Goal: Task Accomplishment & Management: Complete application form

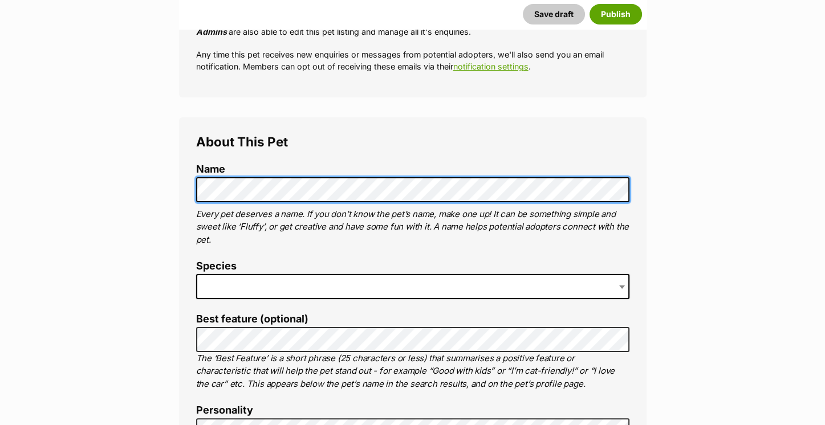
scroll to position [327, 0]
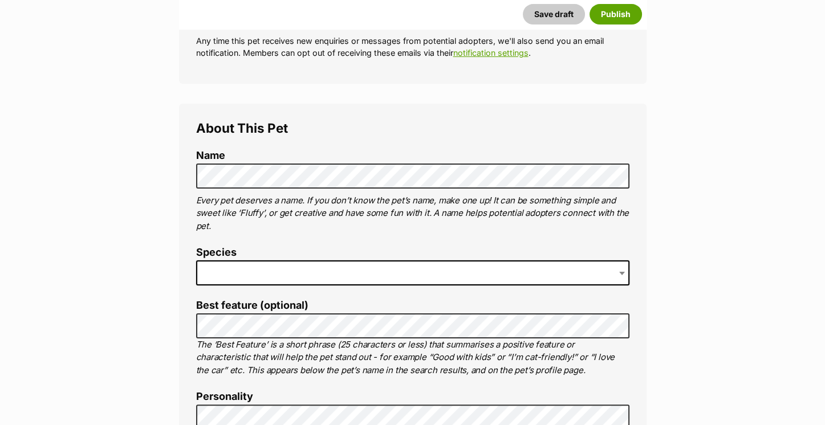
click at [232, 271] on span at bounding box center [412, 272] width 433 height 25
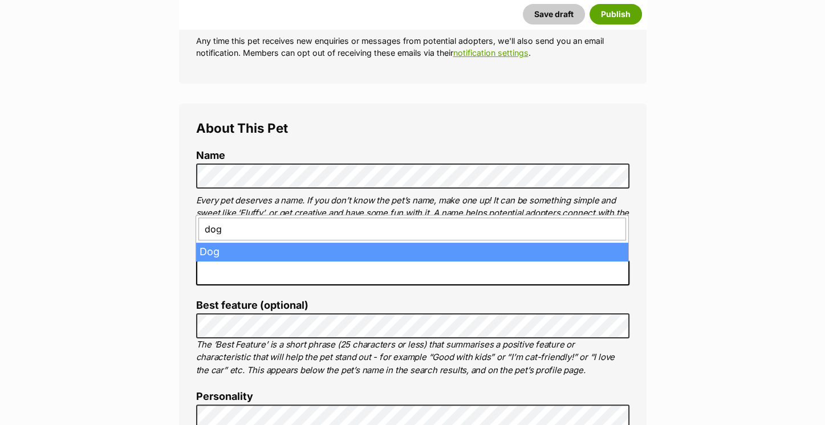
type input "dog"
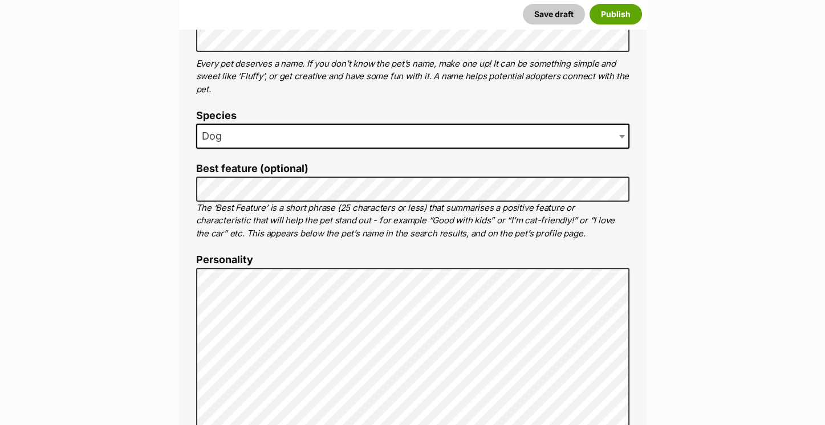
scroll to position [483, 0]
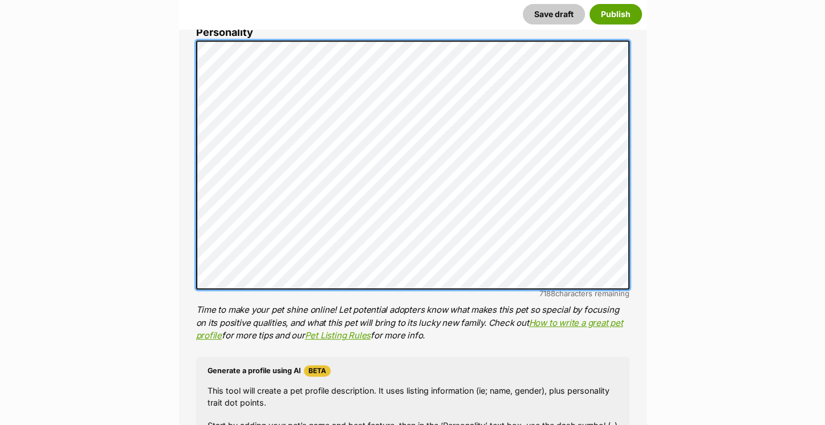
scroll to position [1055, 0]
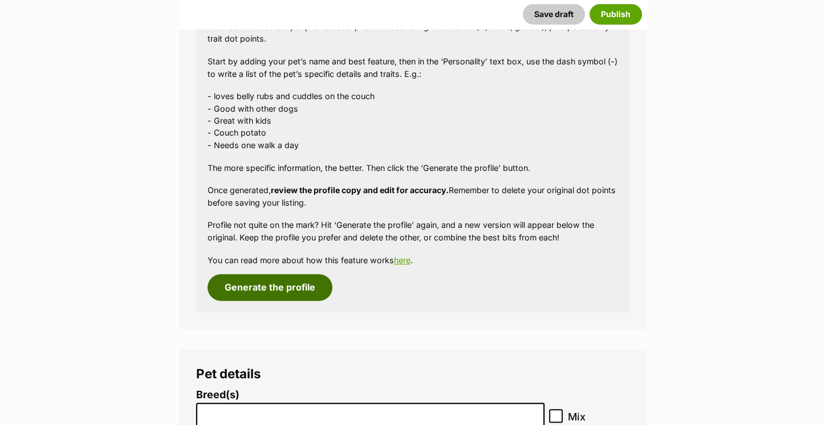
click at [259, 284] on button "Generate the profile" at bounding box center [269, 287] width 125 height 26
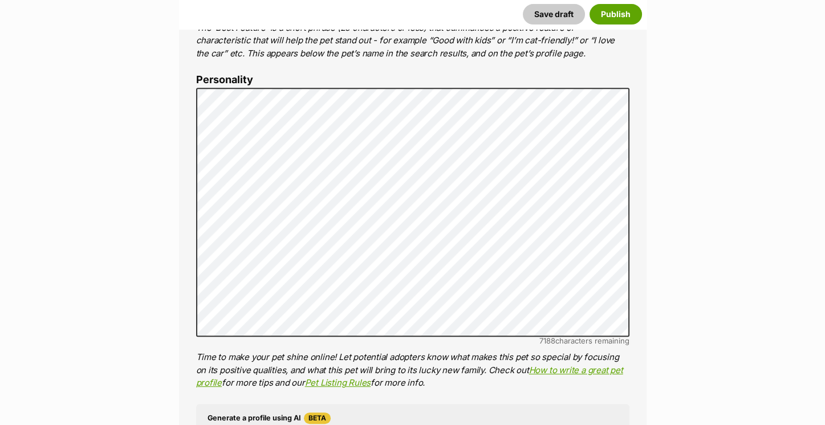
scroll to position [0, 0]
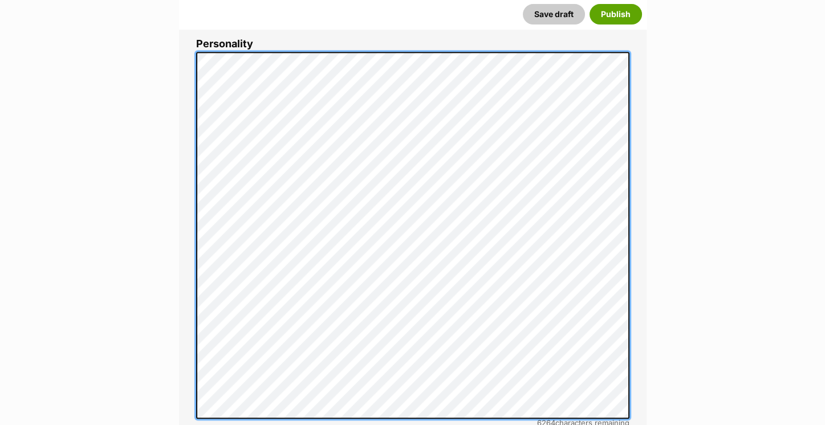
scroll to position [680, 0]
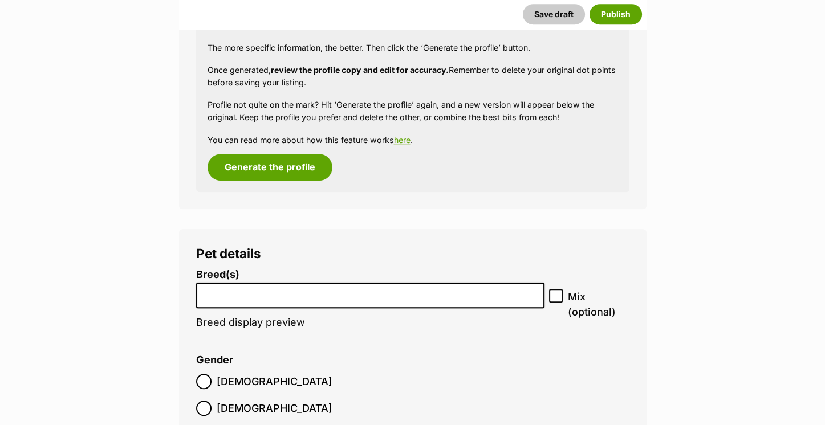
scroll to position [1439, 0]
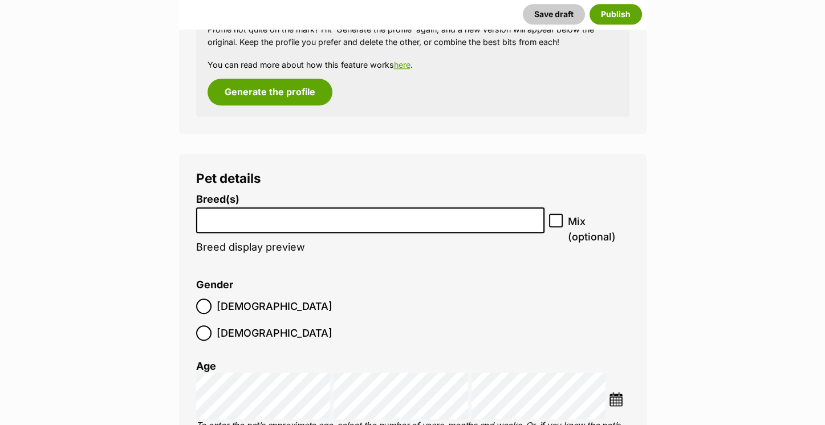
click at [267, 217] on input "search" at bounding box center [370, 217] width 340 height 12
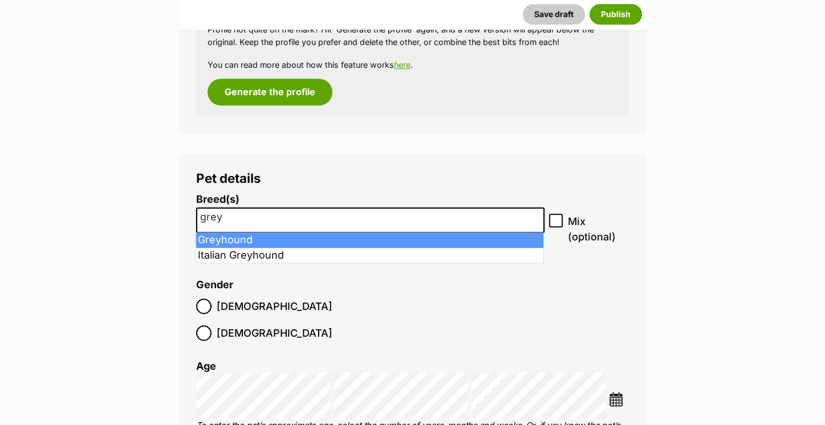
type input "grey"
select select "101"
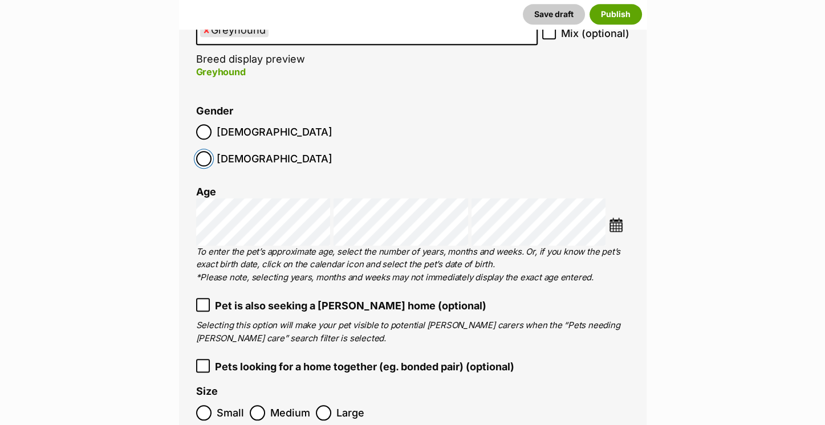
scroll to position [1628, 0]
click at [621, 217] on img at bounding box center [616, 224] width 14 height 14
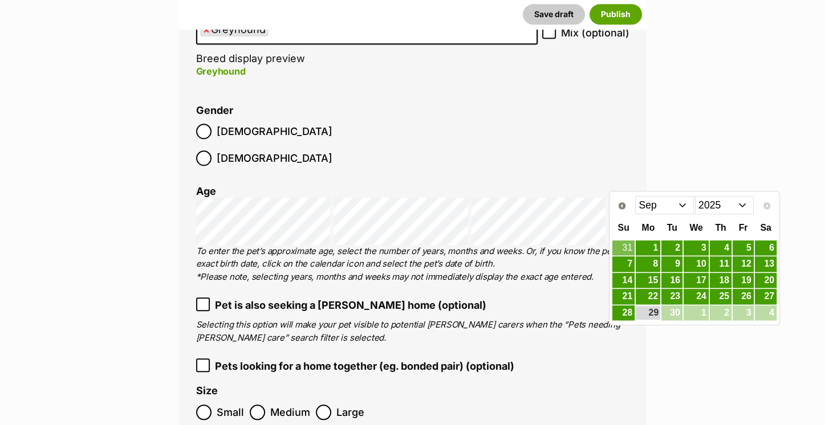
click at [725, 205] on select "2015 2016 2017 2018 2019 2020 2021 2022 2023 2024 2025" at bounding box center [724, 205] width 59 height 18
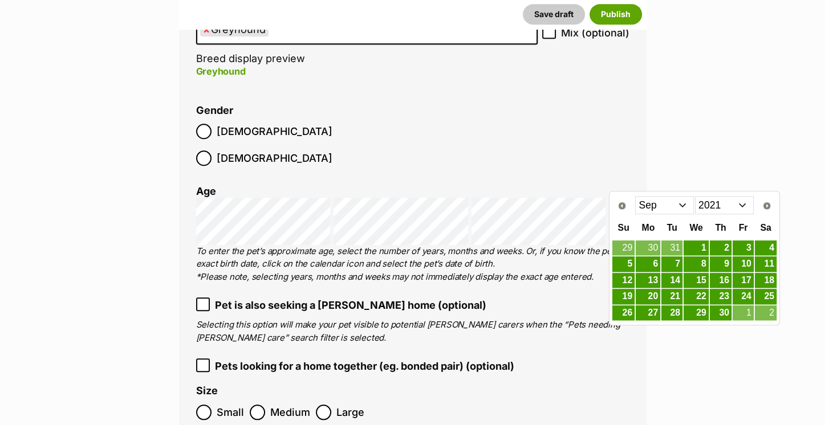
click at [684, 197] on select "Jan Feb Mar Apr May Jun Jul Aug Sep Oct Nov Dec" at bounding box center [664, 205] width 59 height 18
click at [725, 249] on link "4" at bounding box center [720, 248] width 22 height 14
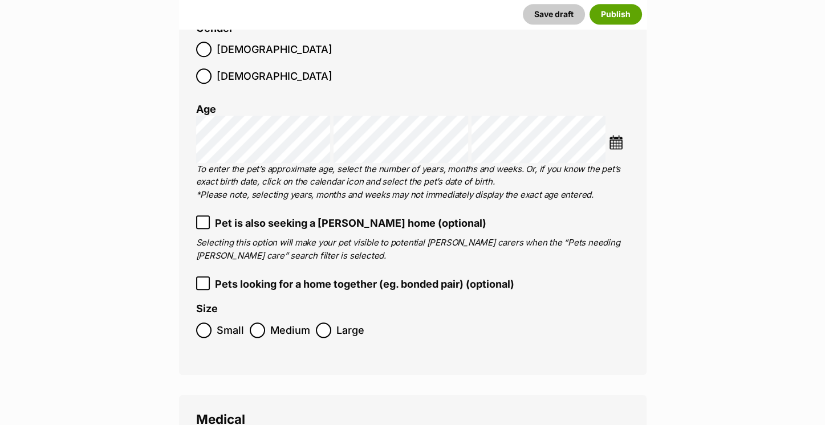
scroll to position [1716, 0]
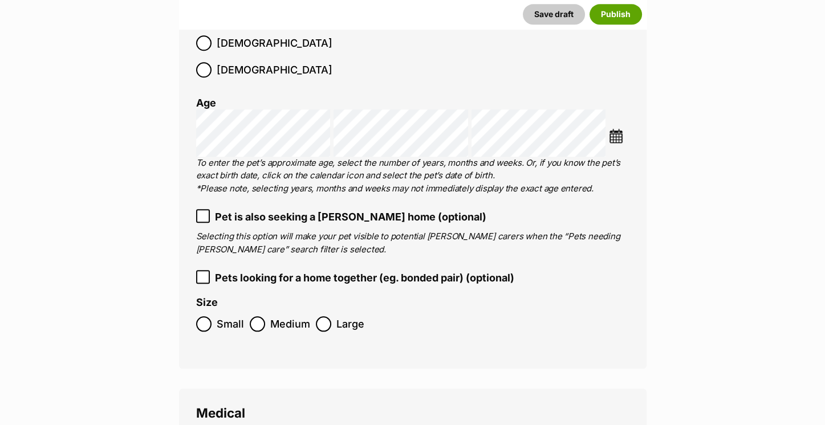
click at [336, 316] on span "Large" at bounding box center [350, 323] width 28 height 15
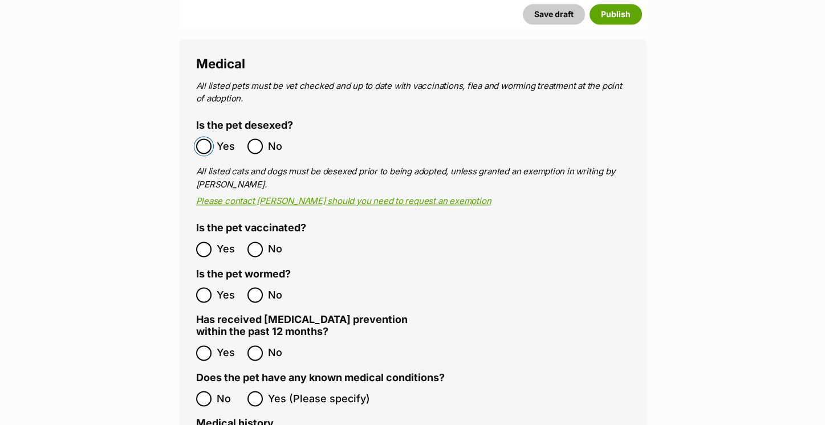
scroll to position [2105, 0]
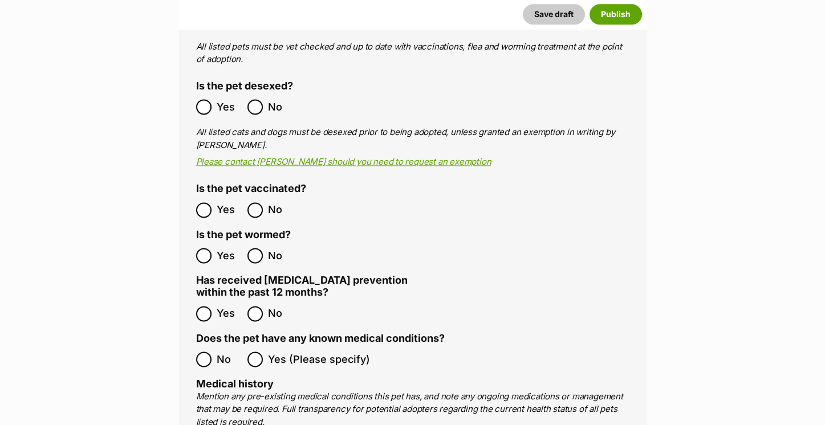
click at [191, 181] on div "Medical All listed pets must be vet checked and up to date with vaccinations, f…" at bounding box center [412, 362] width 467 height 724
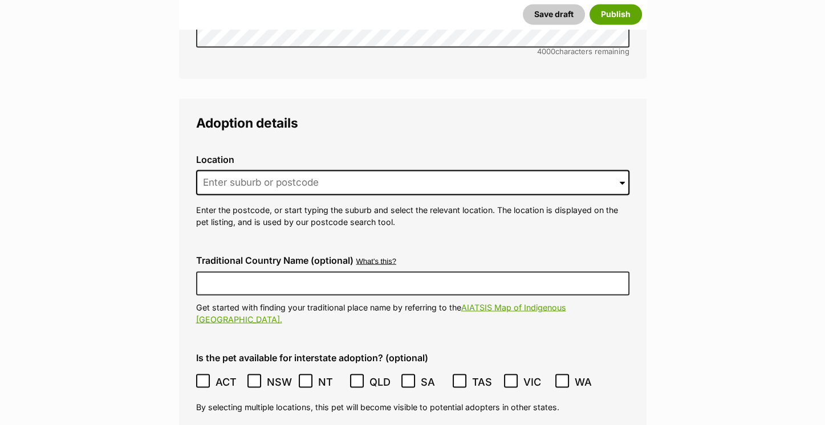
scroll to position [2756, 0]
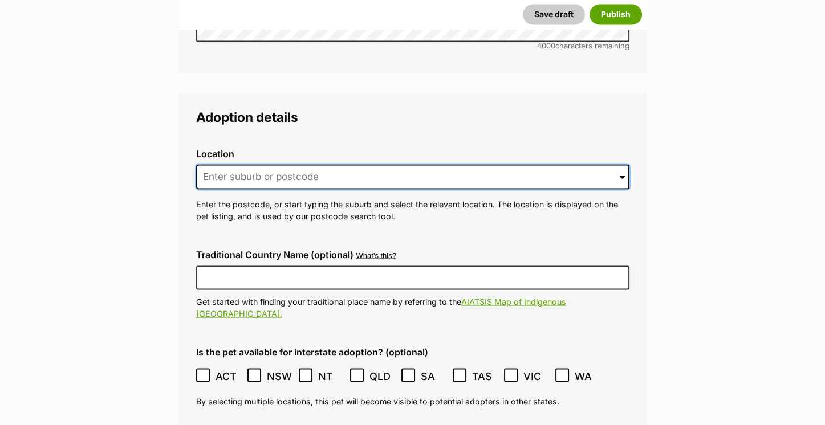
click at [245, 164] on input at bounding box center [412, 176] width 433 height 25
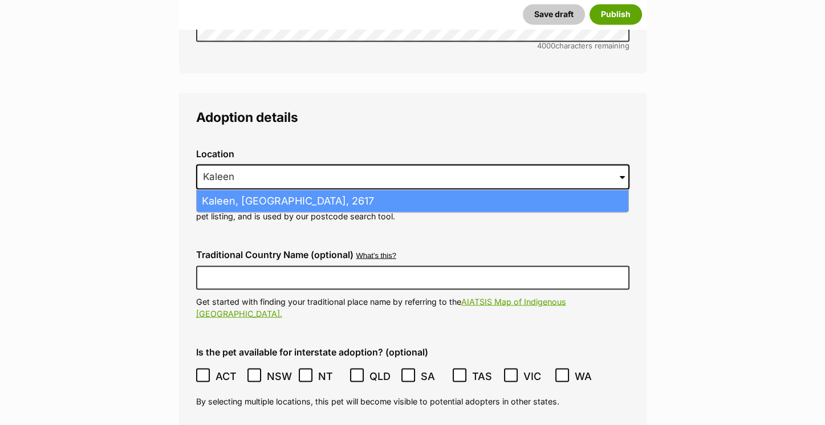
click at [258, 190] on li "Kaleen, Australian Capital Territory, 2617" at bounding box center [412, 201] width 431 height 22
type input "Kaleen, Australian Capital Territory, 2617"
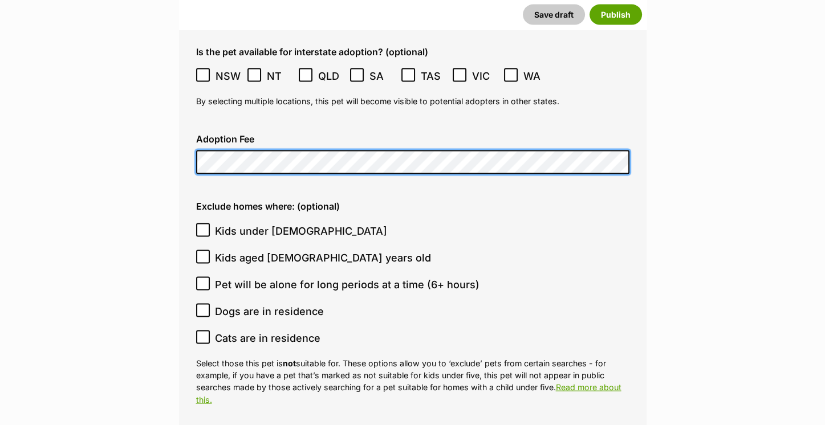
scroll to position [3058, 0]
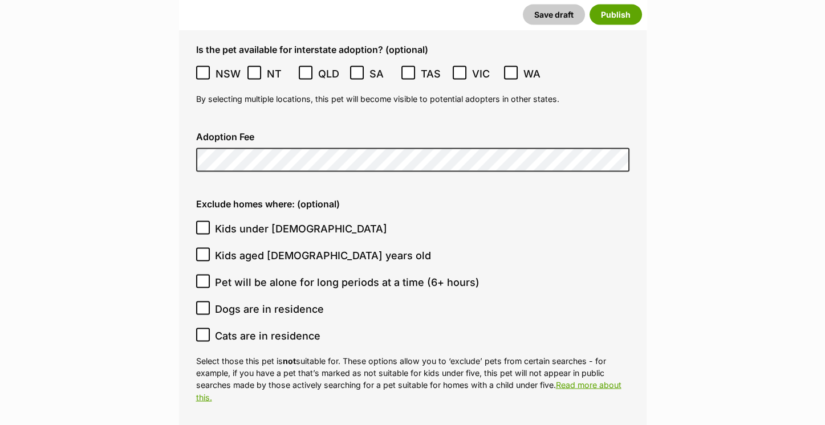
click at [205, 331] on icon at bounding box center [203, 335] width 8 height 8
click at [205, 328] on input "Cats are in residence" at bounding box center [203, 335] width 14 height 14
checkbox input "true"
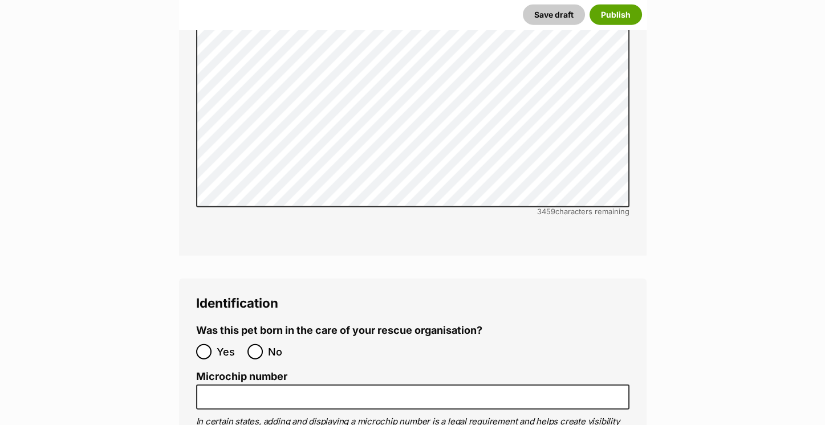
scroll to position [3672, 0]
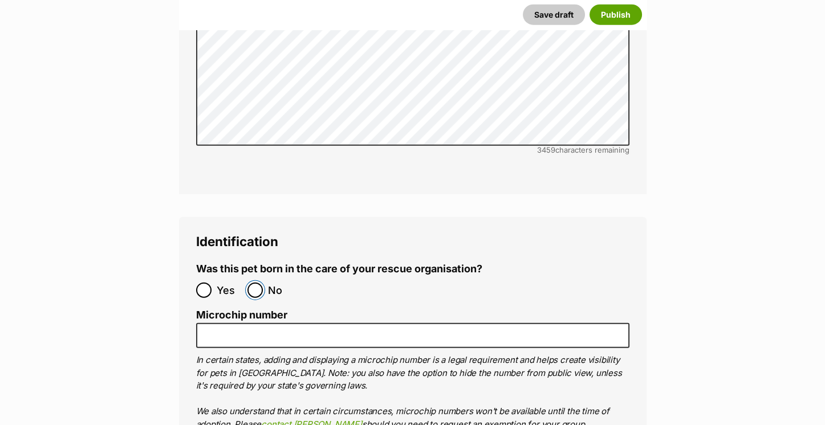
click at [254, 283] on input "No" at bounding box center [254, 290] width 15 height 15
radio input "true"
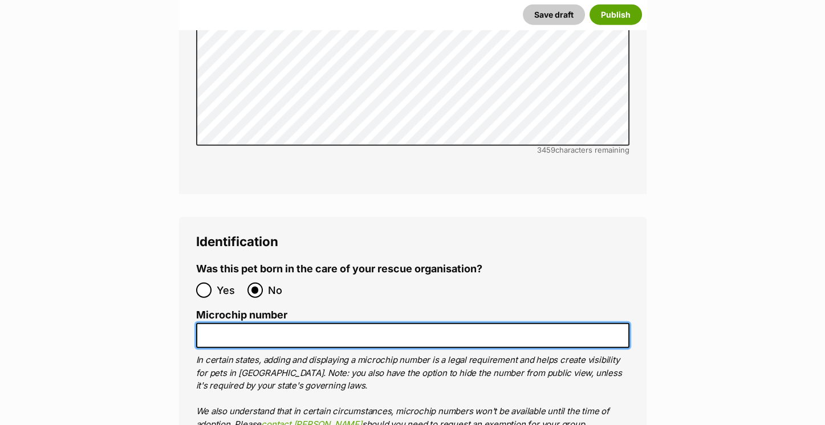
click at [245, 323] on input "Microchip number" at bounding box center [412, 336] width 433 height 26
paste input "956000011712225"
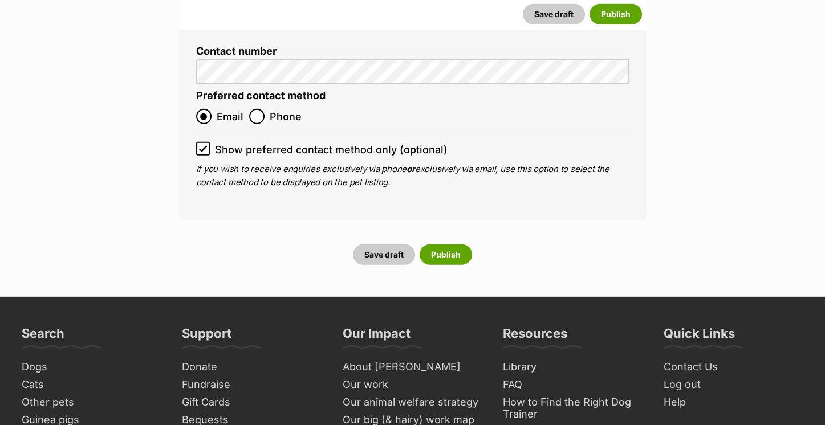
scroll to position [4564, 0]
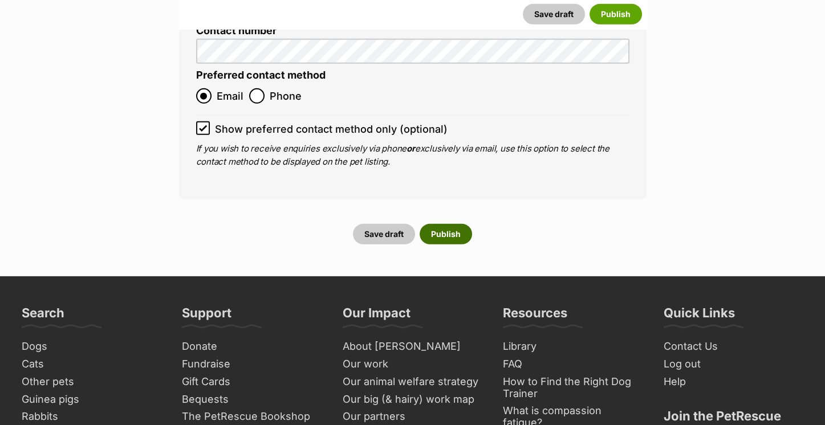
type input "956000011712225"
click at [443, 224] on button "Publish" at bounding box center [445, 234] width 52 height 21
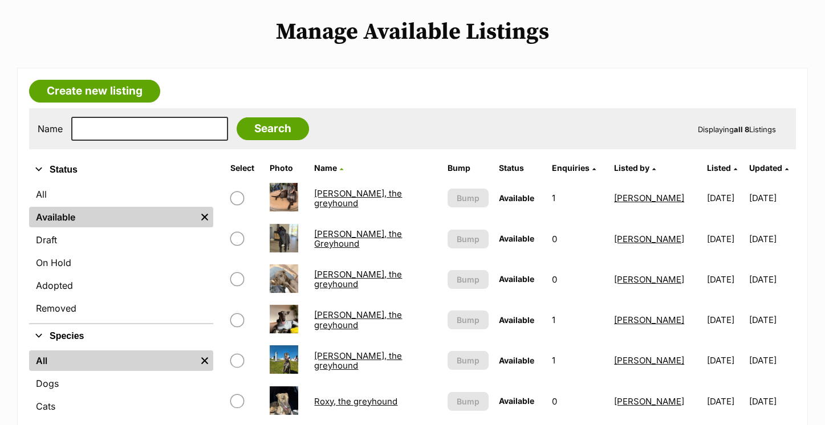
scroll to position [226, 0]
click at [353, 195] on link "[PERSON_NAME], the greyhound" at bounding box center [358, 197] width 88 height 21
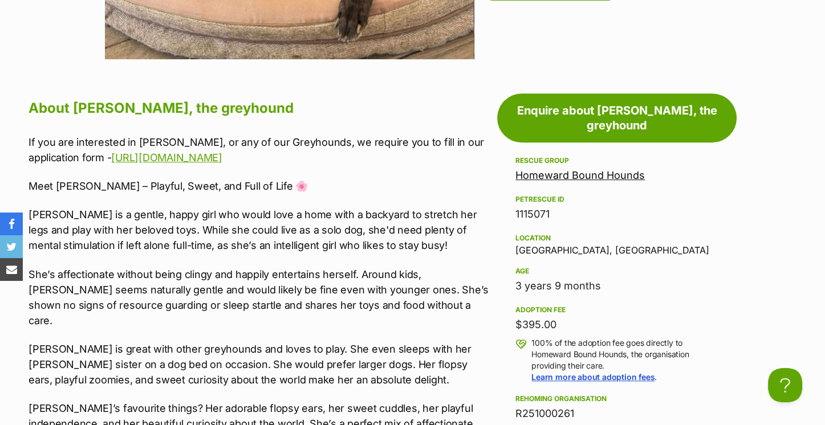
drag, startPoint x: 250, startPoint y: 153, endPoint x: 22, endPoint y: 141, distance: 228.8
copy p "If you are interested in Chloe, or any of our Greyhounds, we require you to fil…"
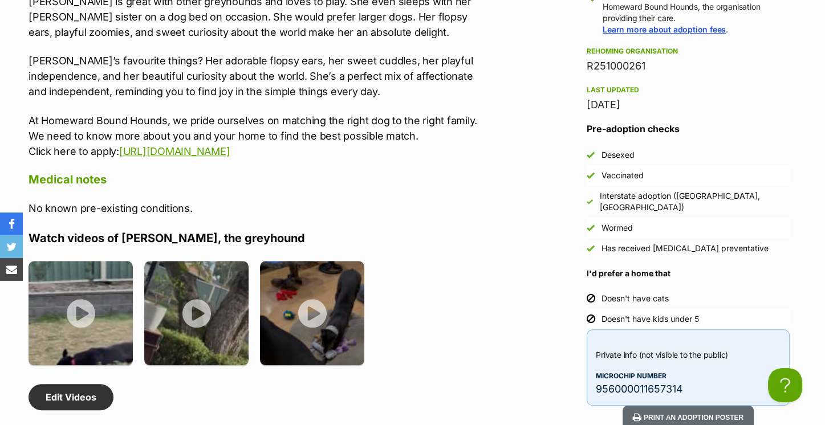
scroll to position [1257, 0]
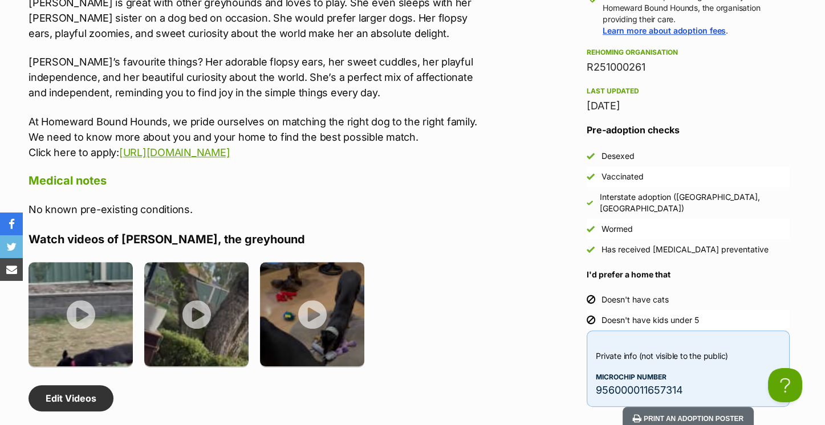
drag, startPoint x: 313, startPoint y: 133, endPoint x: 20, endPoint y: 108, distance: 294.0
click at [20, 108] on div "About Chloe, the greyhound If you are interested in Chloe, or any of our Greyho…" at bounding box center [254, 229] width 474 height 960
copy p "At Homeward Bound Hounds, we pride ourselves on matching the right dog to the r…"
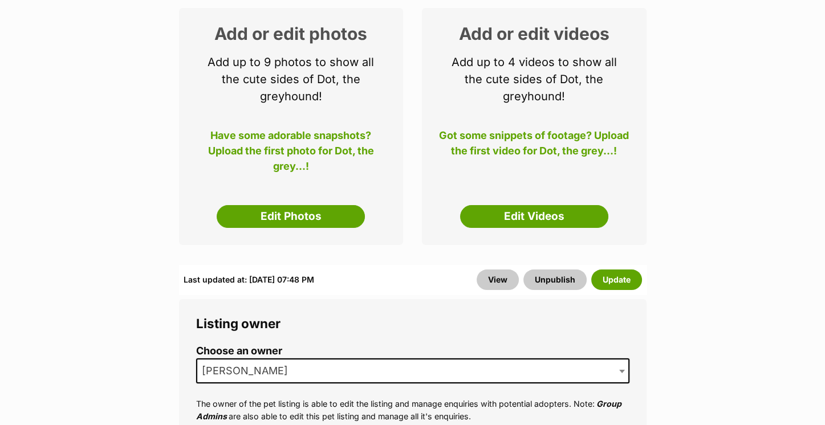
scroll to position [194, 0]
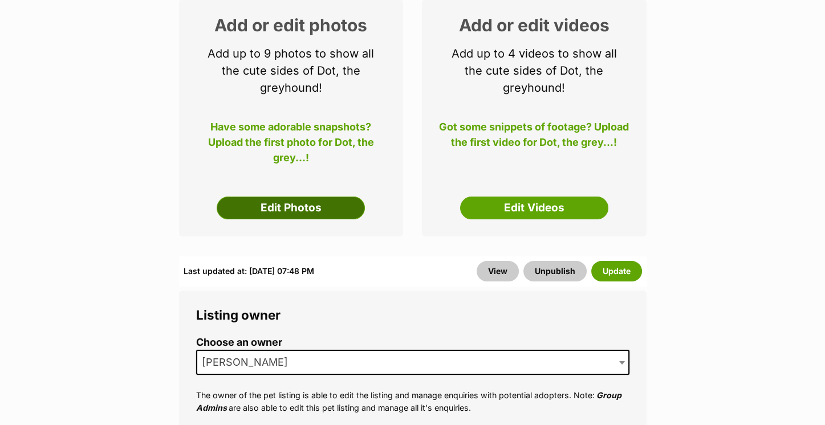
click at [316, 201] on link "Edit Photos" at bounding box center [291, 208] width 148 height 23
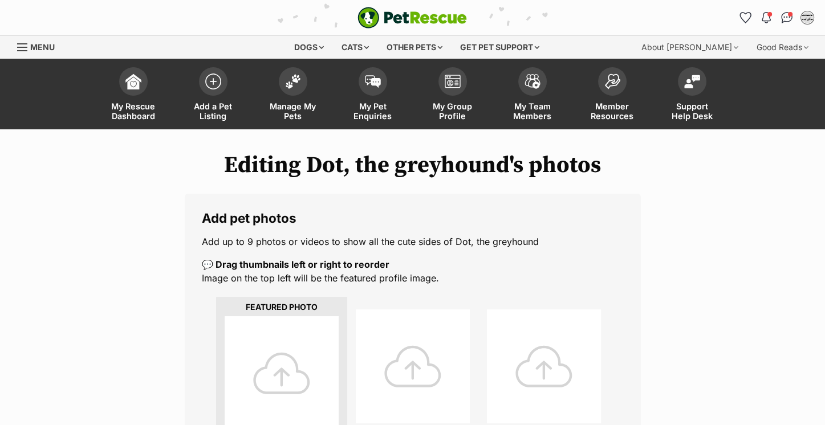
click at [268, 344] on div at bounding box center [282, 373] width 114 height 114
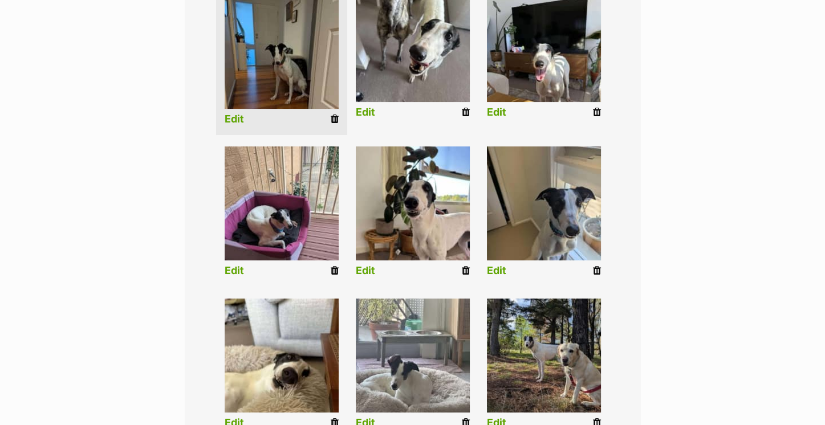
scroll to position [315, 0]
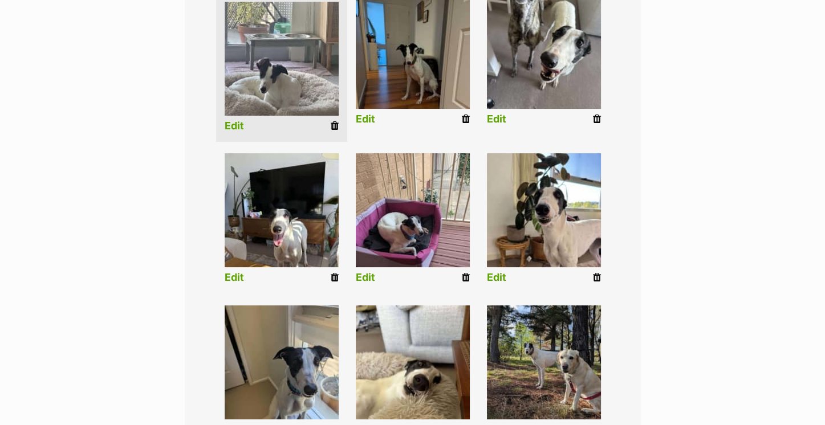
click at [234, 123] on link "Edit" at bounding box center [234, 126] width 19 height 12
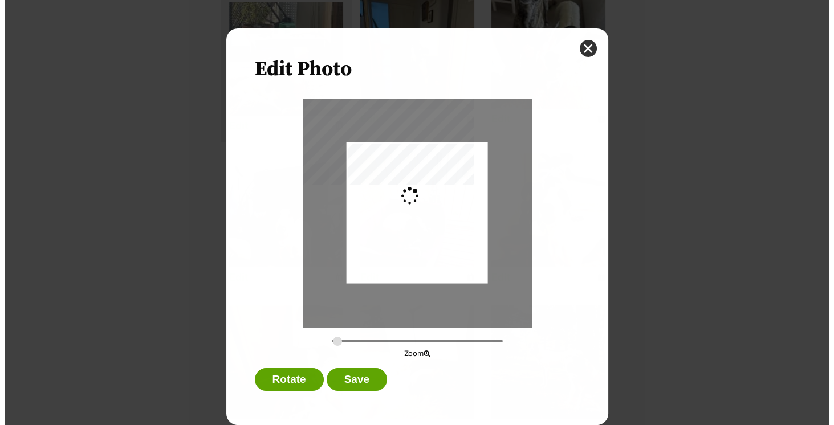
scroll to position [0, 0]
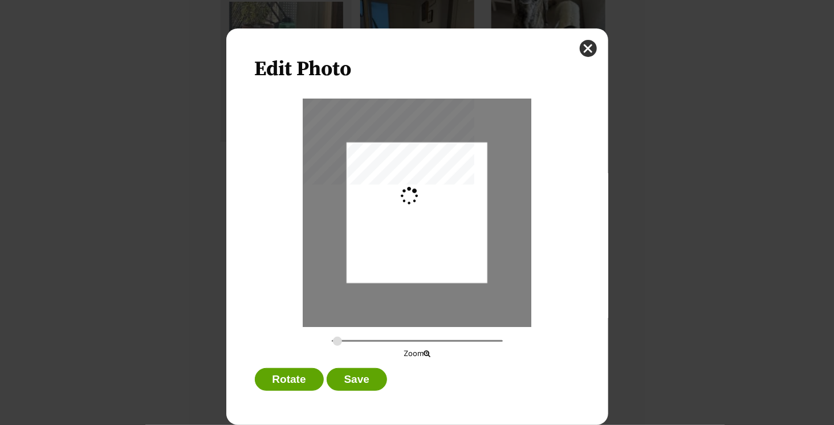
type input "0.2744"
drag, startPoint x: 413, startPoint y: 221, endPoint x: 413, endPoint y: 198, distance: 22.8
click at [413, 198] on div "Dialog Window - Close (Press escape to close)" at bounding box center [416, 189] width 141 height 187
click at [352, 372] on button "Save" at bounding box center [357, 379] width 60 height 23
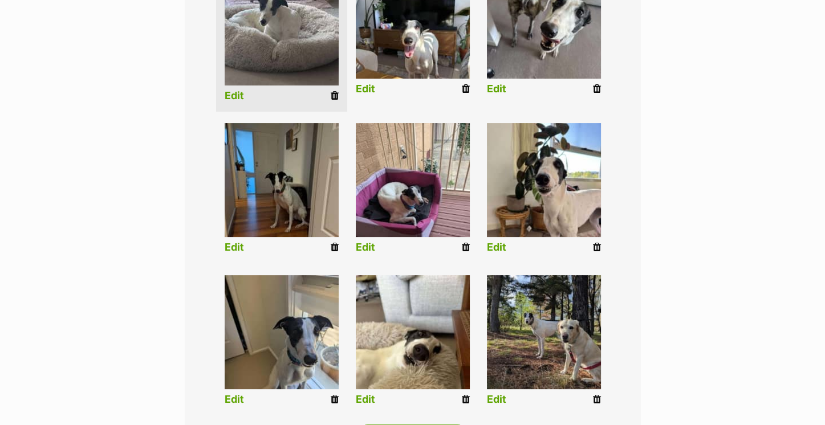
scroll to position [487, 0]
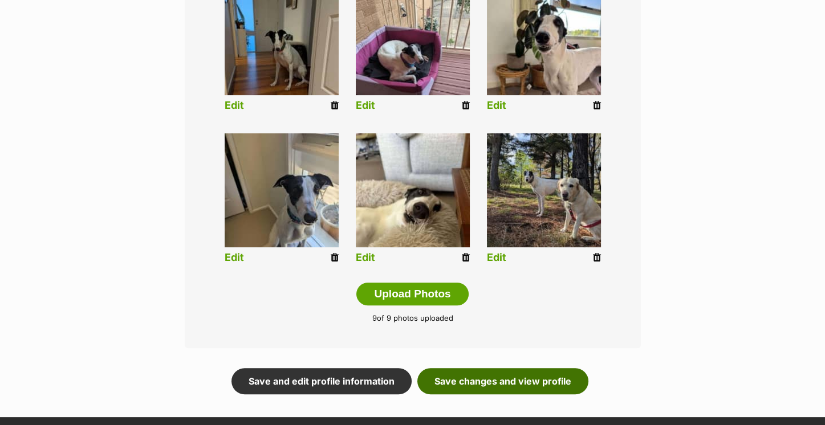
click at [471, 386] on link "Save changes and view profile" at bounding box center [502, 381] width 171 height 26
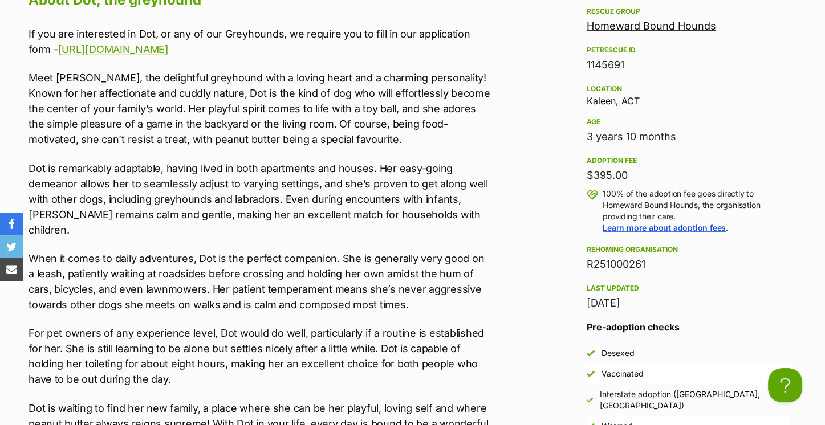
scroll to position [760, 0]
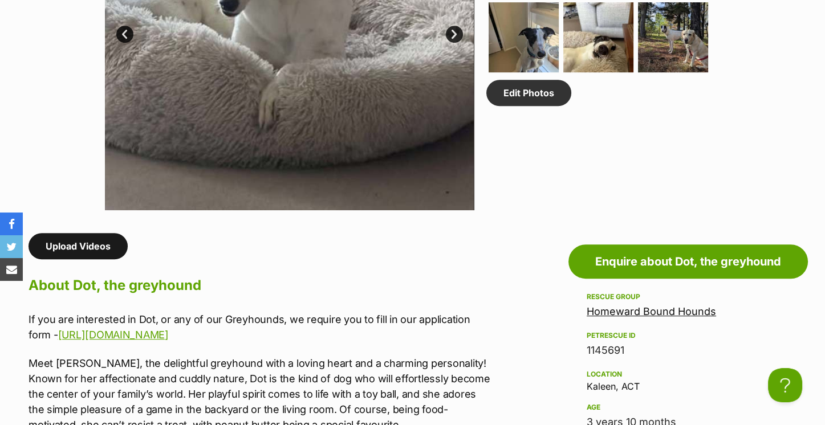
click at [88, 246] on link "Upload Videos" at bounding box center [77, 246] width 99 height 26
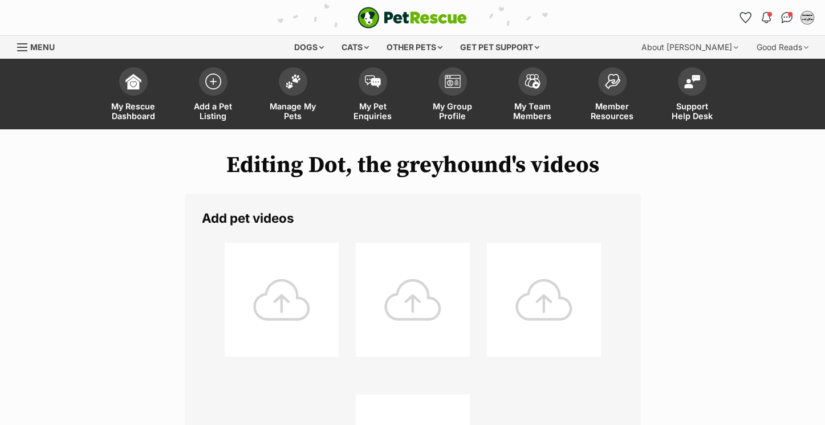
click at [301, 284] on div at bounding box center [282, 300] width 114 height 114
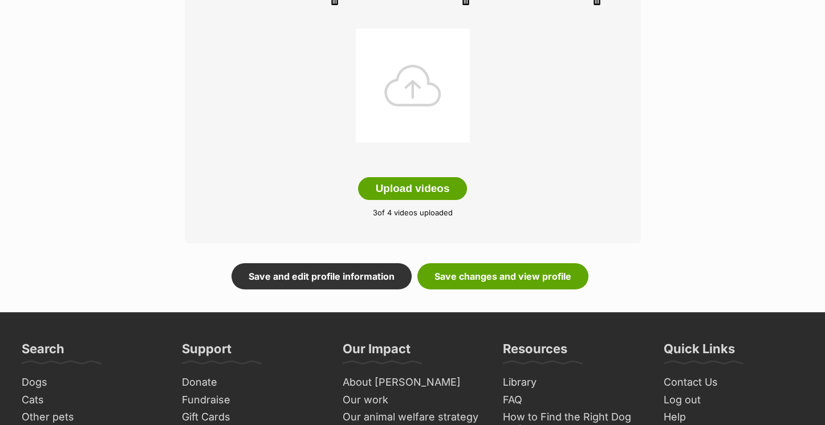
scroll to position [402, 0]
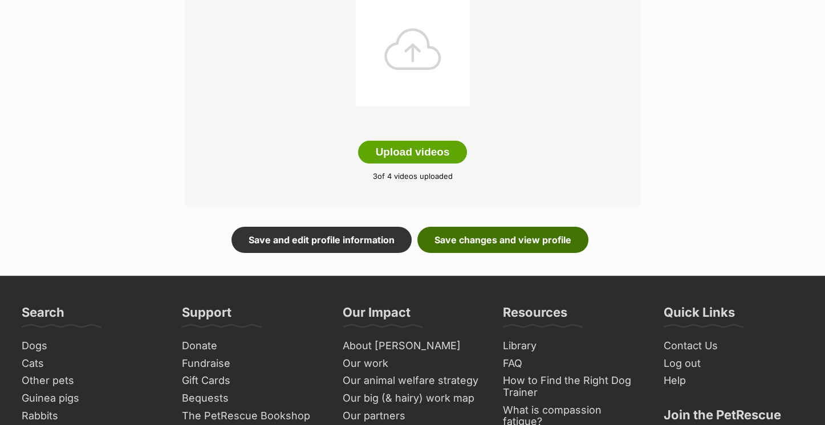
click at [480, 232] on link "Save changes and view profile" at bounding box center [502, 240] width 171 height 26
